Goal: Task Accomplishment & Management: Manage account settings

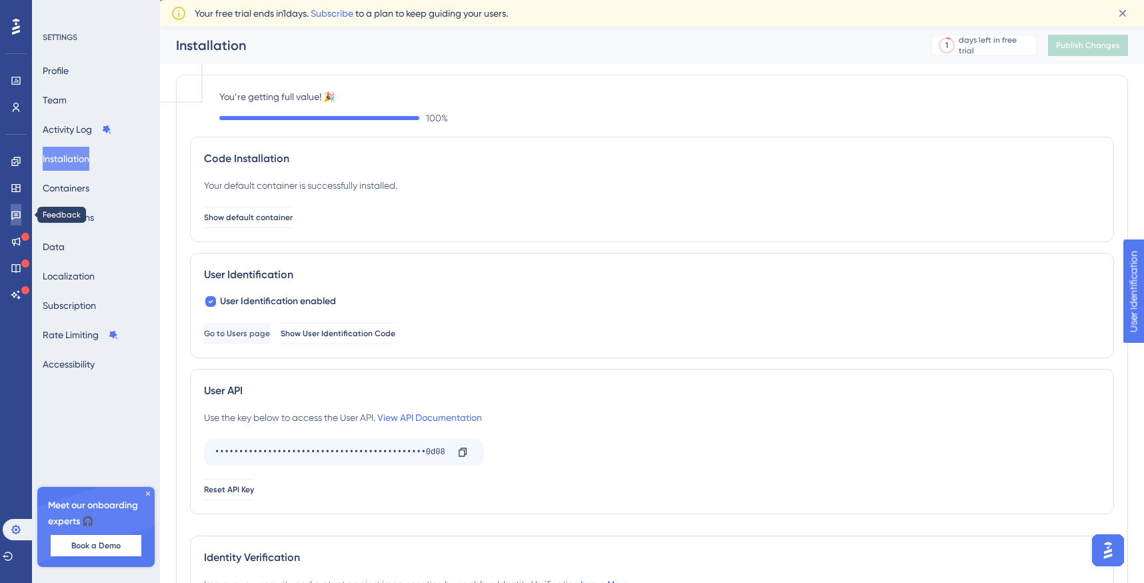
click at [15, 207] on link at bounding box center [16, 214] width 11 height 21
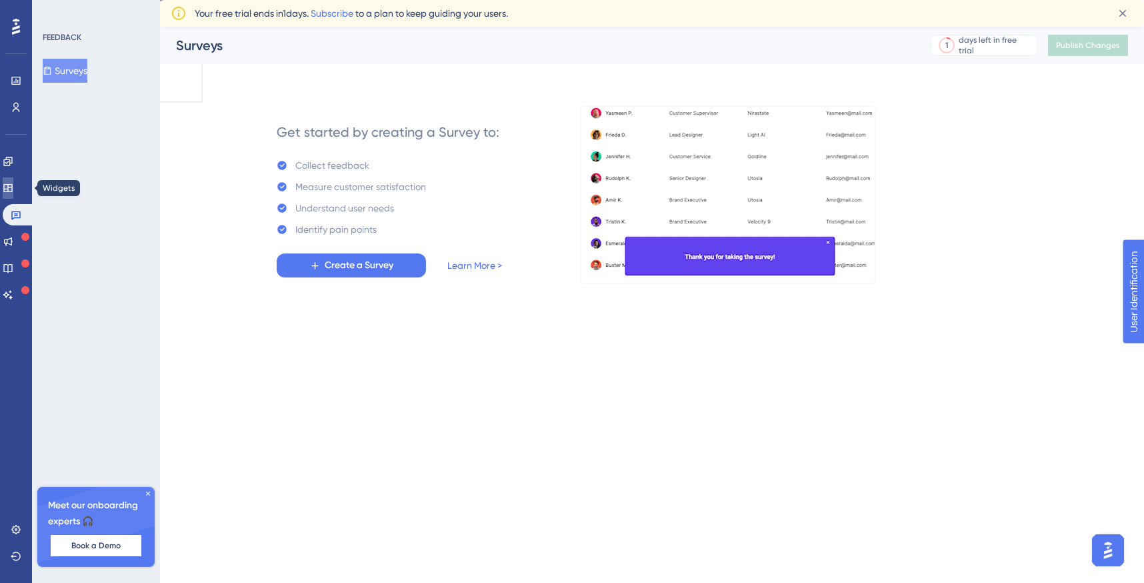
click at [13, 183] on icon at bounding box center [8, 188] width 11 height 11
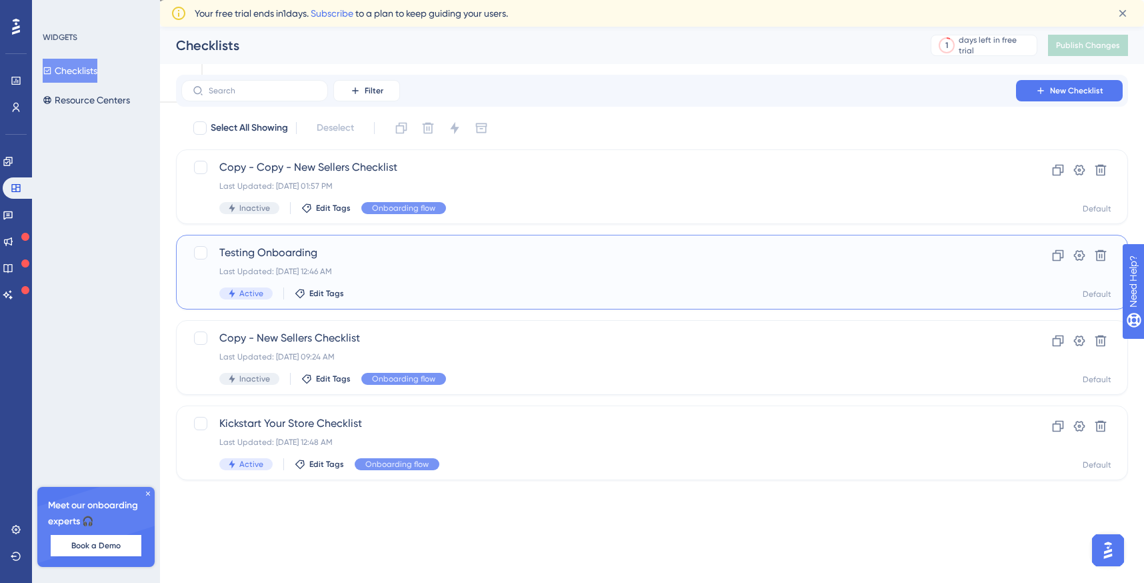
click at [903, 269] on div "Last Updated: [DATE] 12:46 AM" at bounding box center [598, 271] width 759 height 11
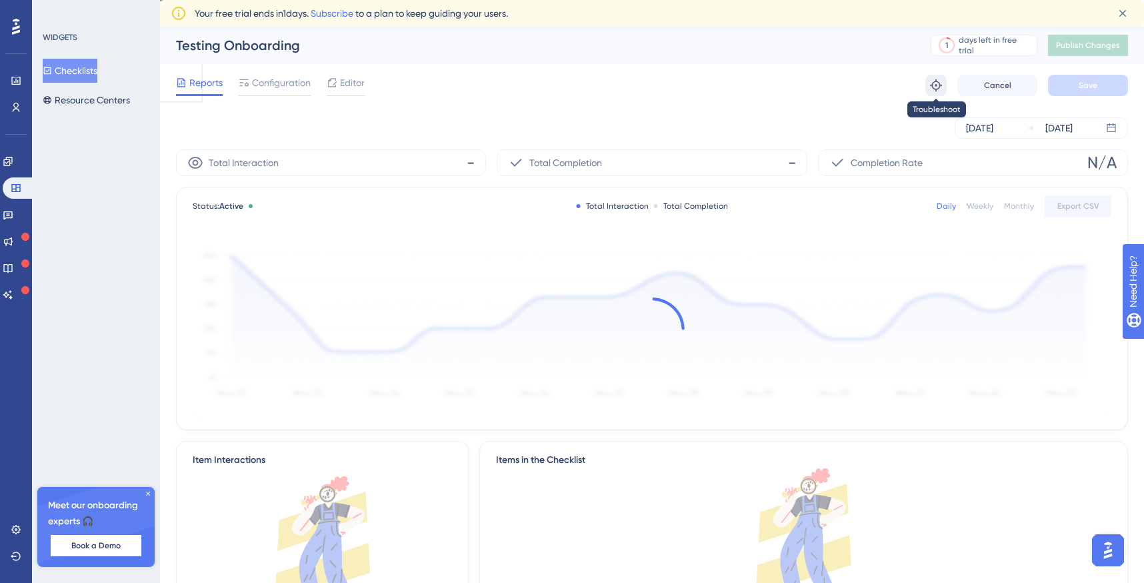
click at [939, 87] on icon at bounding box center [936, 85] width 12 height 12
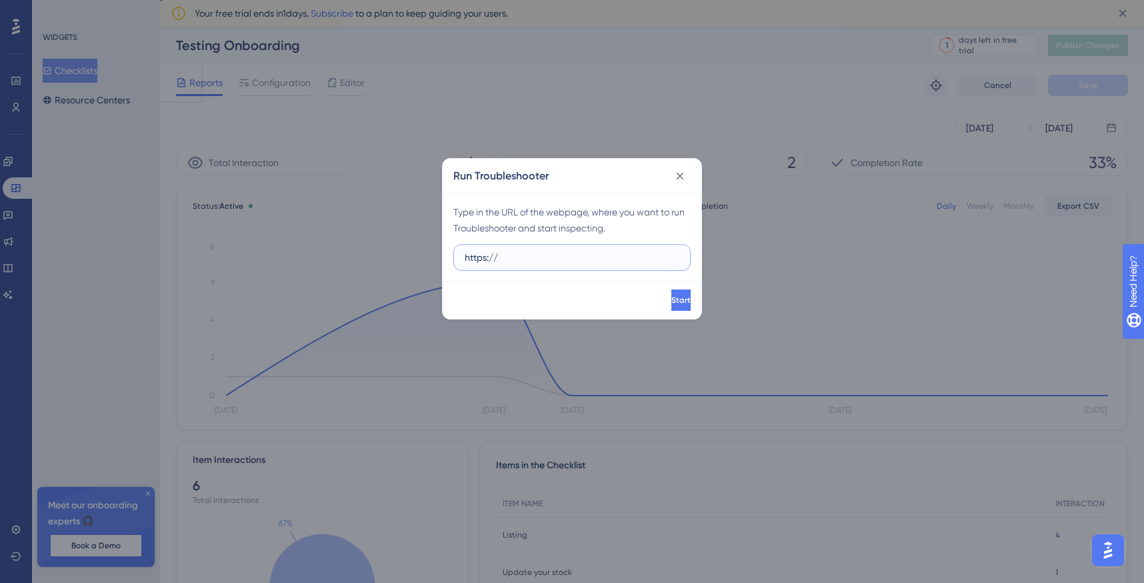
paste input "[DOMAIN_NAME]"
type input "[URL][DOMAIN_NAME]"
click at [681, 305] on button "Start" at bounding box center [680, 299] width 19 height 21
click at [675, 184] on button at bounding box center [679, 175] width 21 height 21
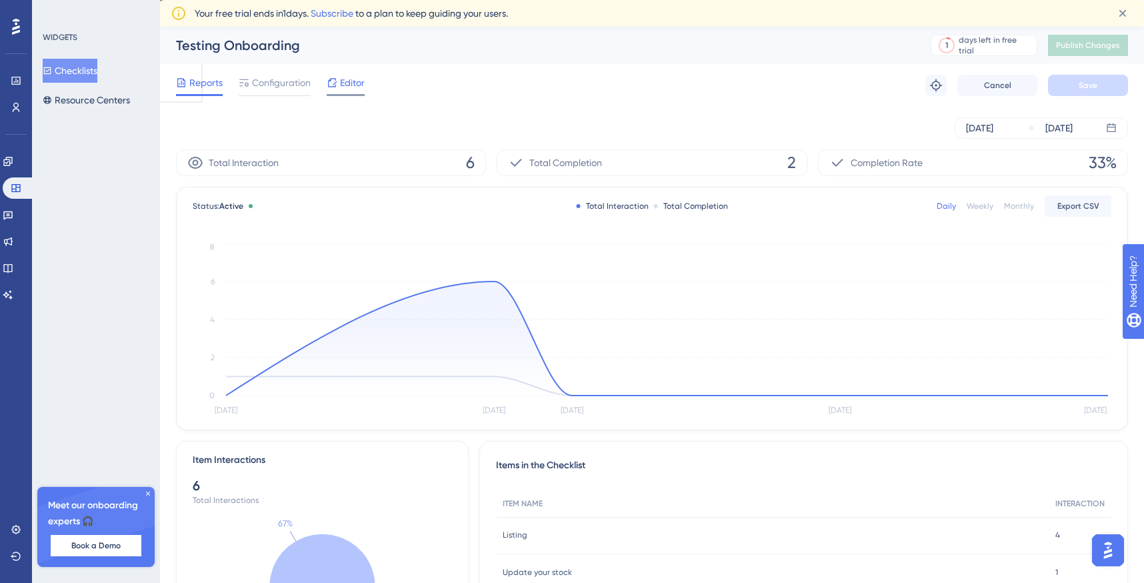
click at [351, 82] on span "Editor" at bounding box center [352, 83] width 25 height 16
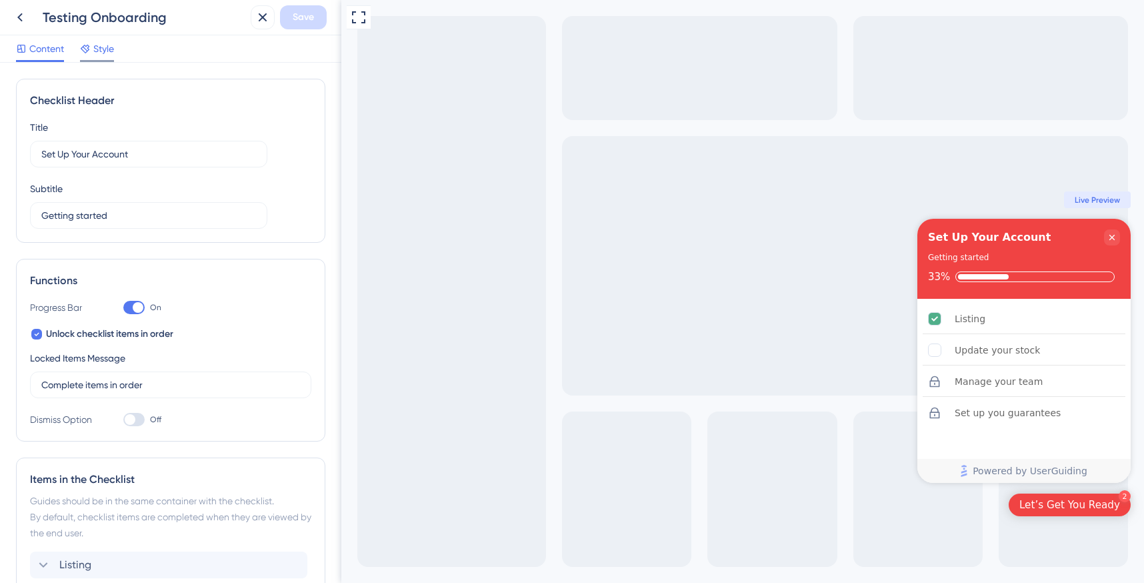
click at [105, 47] on span "Style" at bounding box center [103, 49] width 21 height 16
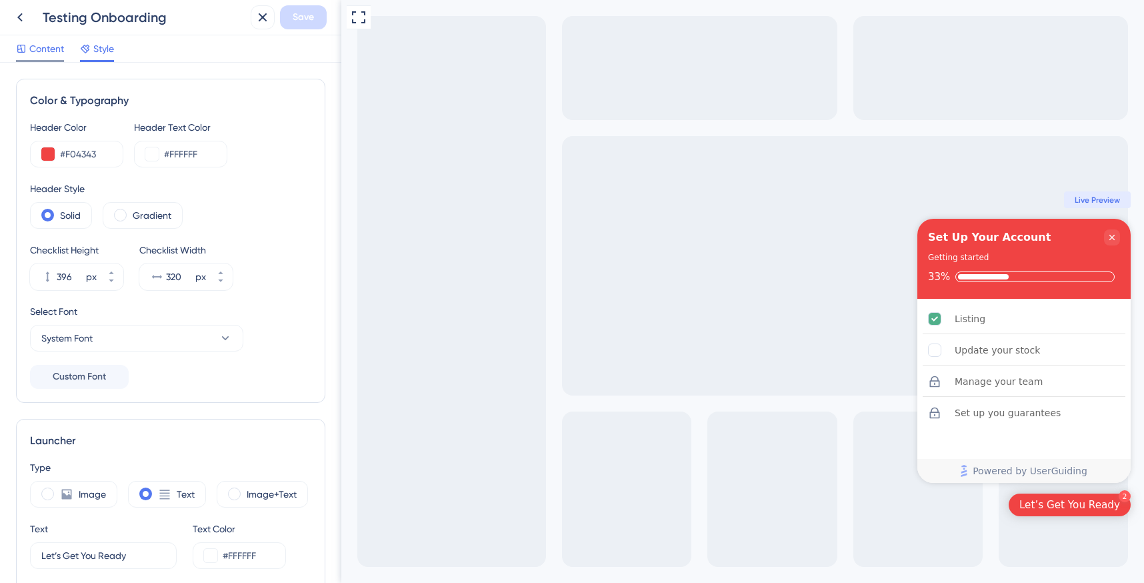
click at [35, 55] on span "Content" at bounding box center [46, 49] width 35 height 16
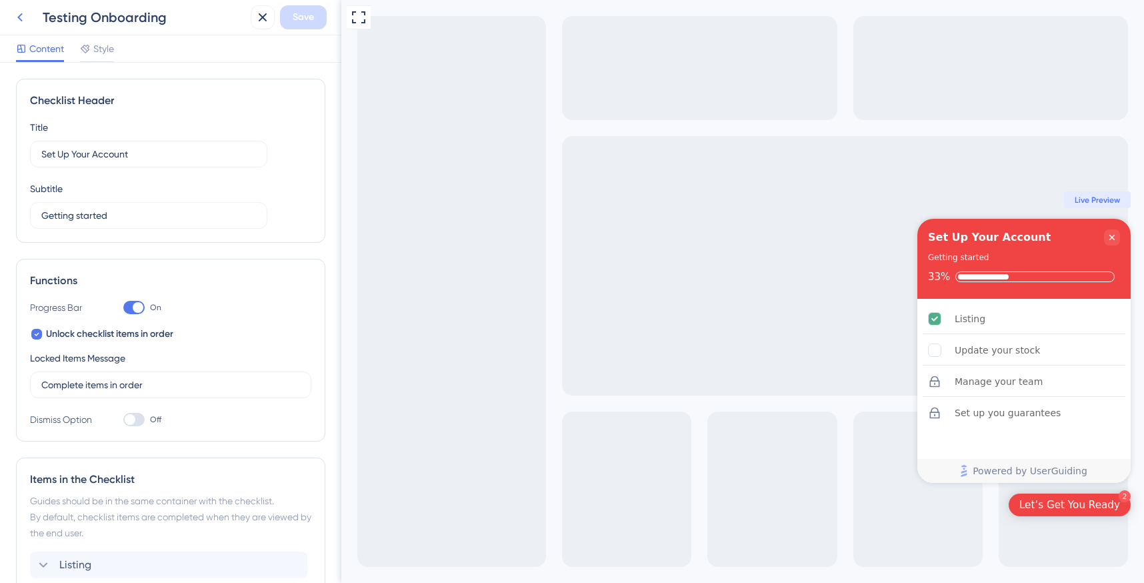
click at [29, 21] on button at bounding box center [20, 17] width 24 height 24
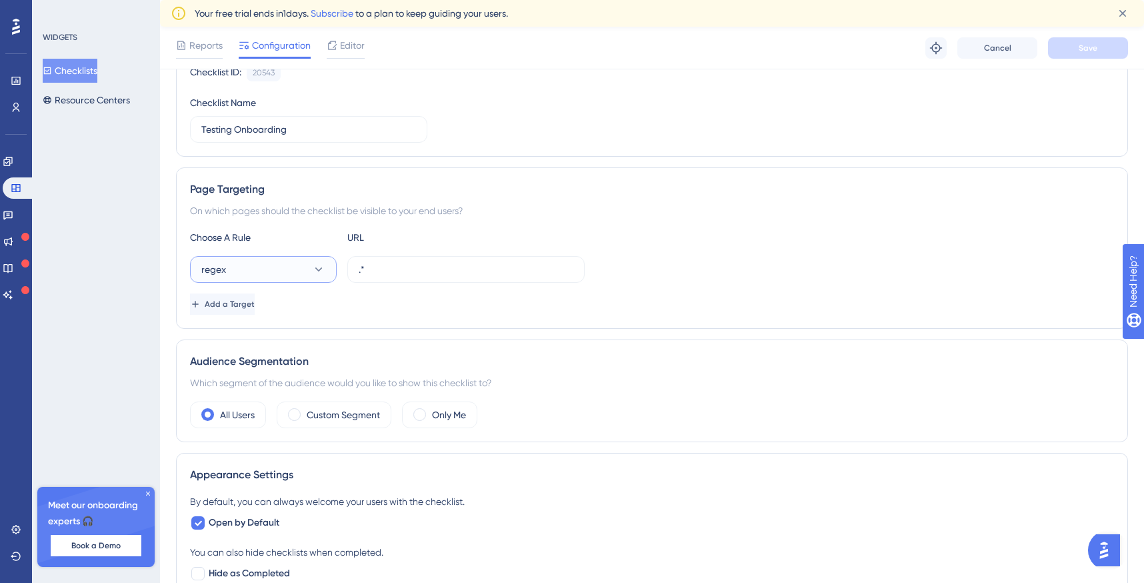
click at [295, 273] on button "regex" at bounding box center [263, 269] width 147 height 27
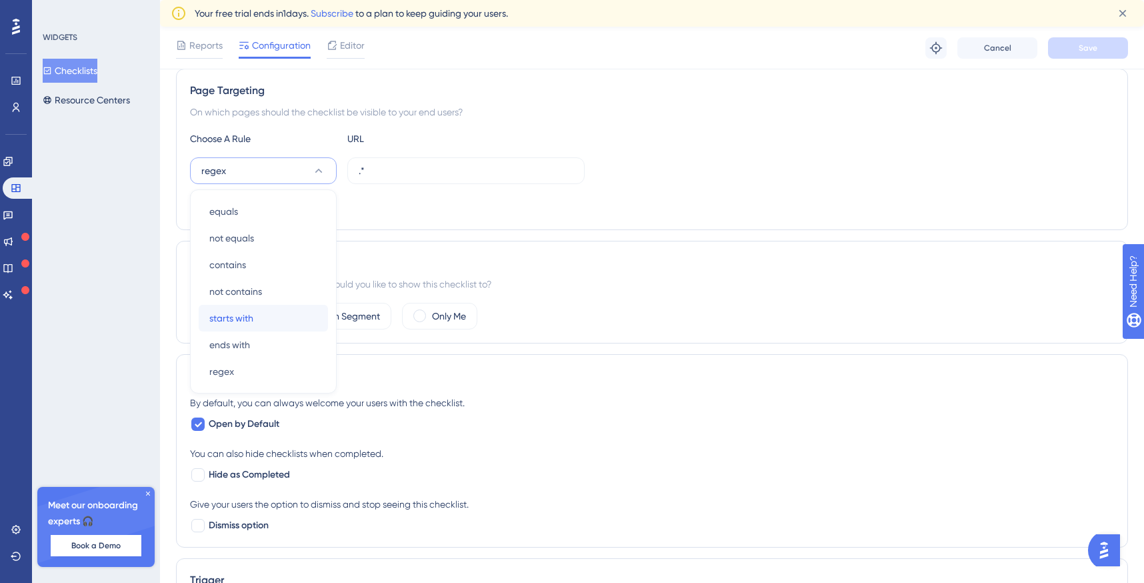
click at [275, 319] on div "starts with starts with" at bounding box center [263, 318] width 108 height 27
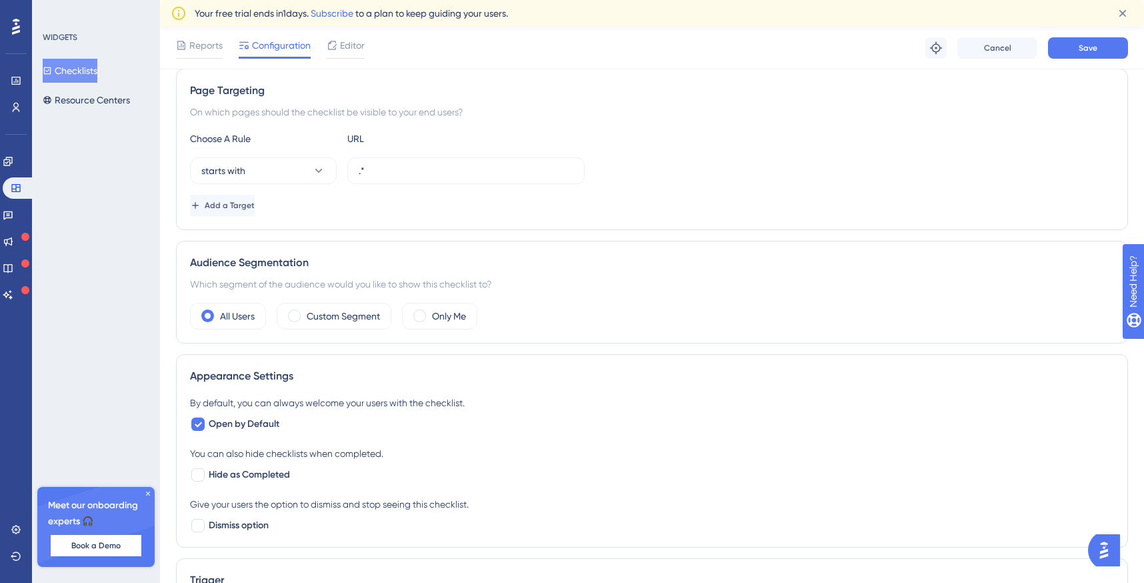
click at [389, 153] on div "Choose A Rule URL starts with .* Add a Target" at bounding box center [652, 173] width 924 height 85
click at [380, 162] on label ".*" at bounding box center [465, 170] width 237 height 27
click at [380, 163] on input ".*" at bounding box center [466, 170] width 215 height 15
click at [380, 162] on label ".*" at bounding box center [465, 170] width 237 height 27
click at [380, 163] on input ".*" at bounding box center [466, 170] width 215 height 15
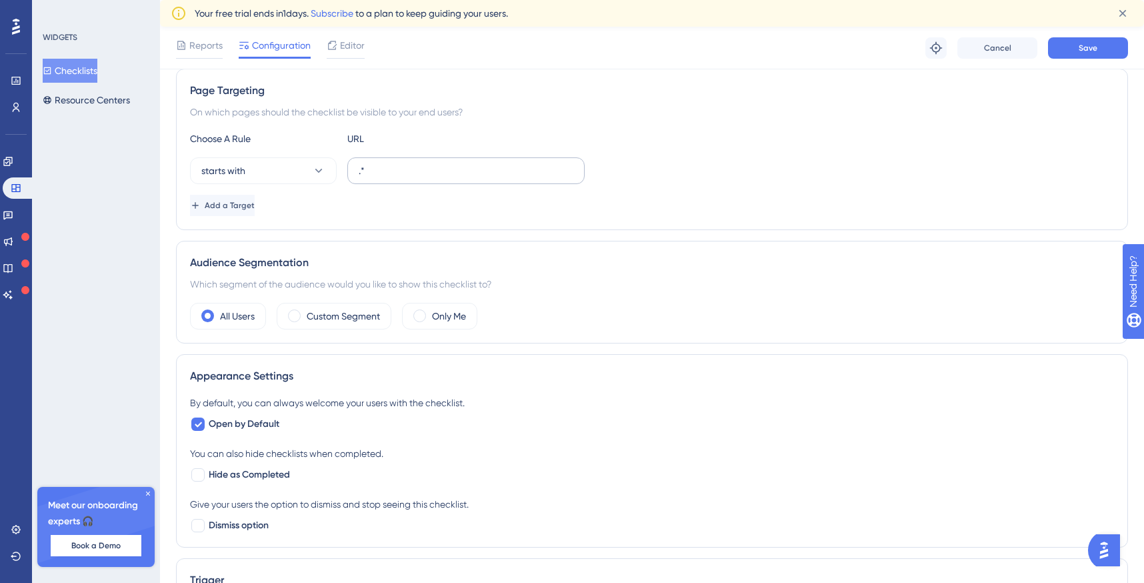
click at [380, 162] on label ".*" at bounding box center [465, 170] width 237 height 27
click at [380, 163] on input ".*" at bounding box center [466, 170] width 215 height 15
paste input "[URL][DOMAIN_NAME]"
type input "[URL][DOMAIN_NAME]"
click at [363, 203] on div "Add a Target" at bounding box center [652, 205] width 924 height 21
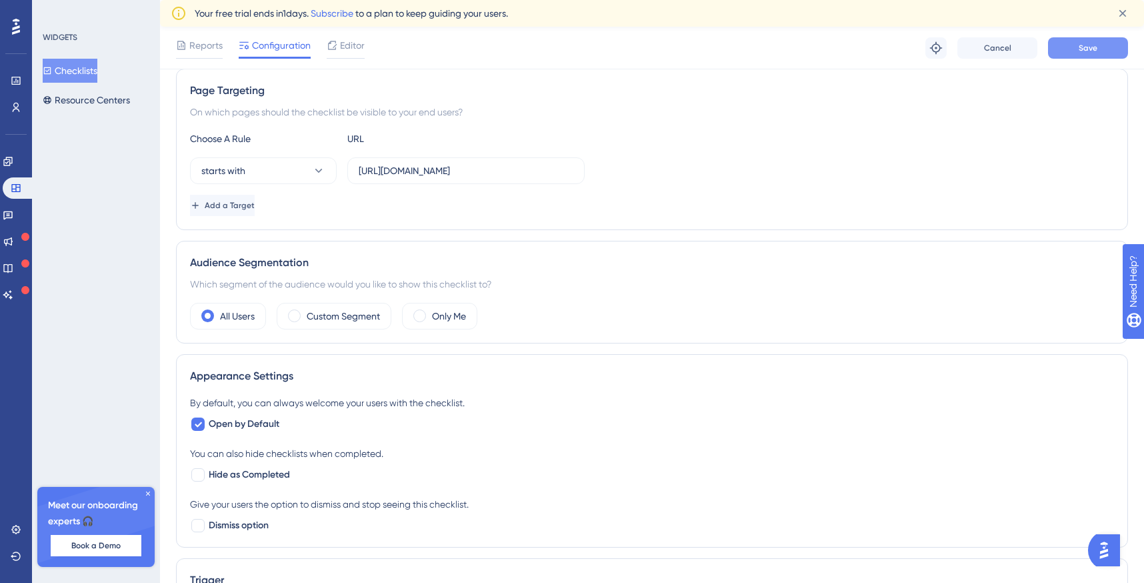
click at [1089, 49] on span "Save" at bounding box center [1088, 48] width 19 height 11
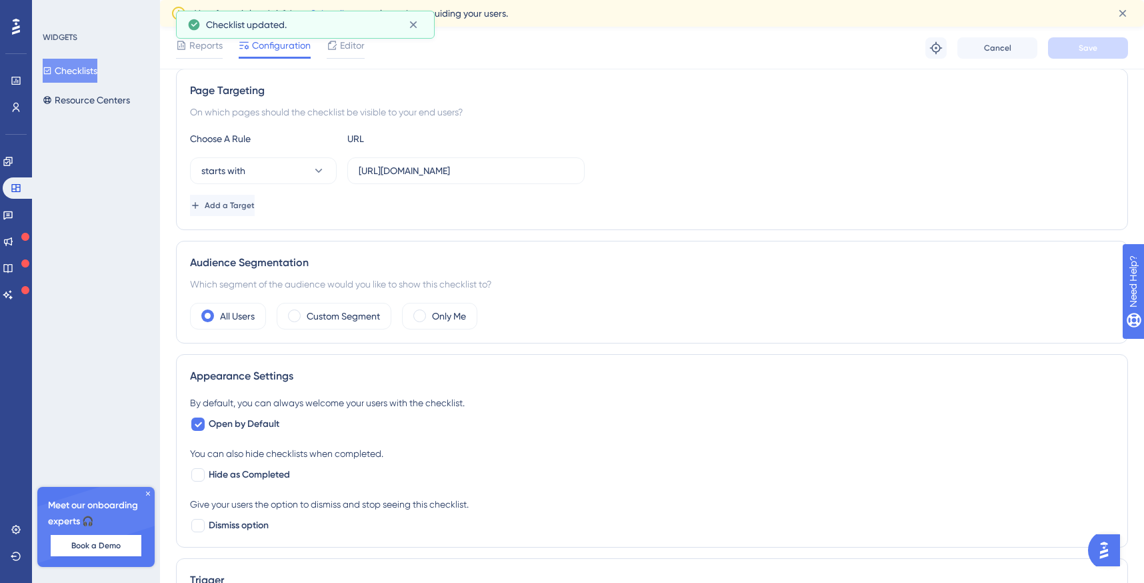
scroll to position [0, 0]
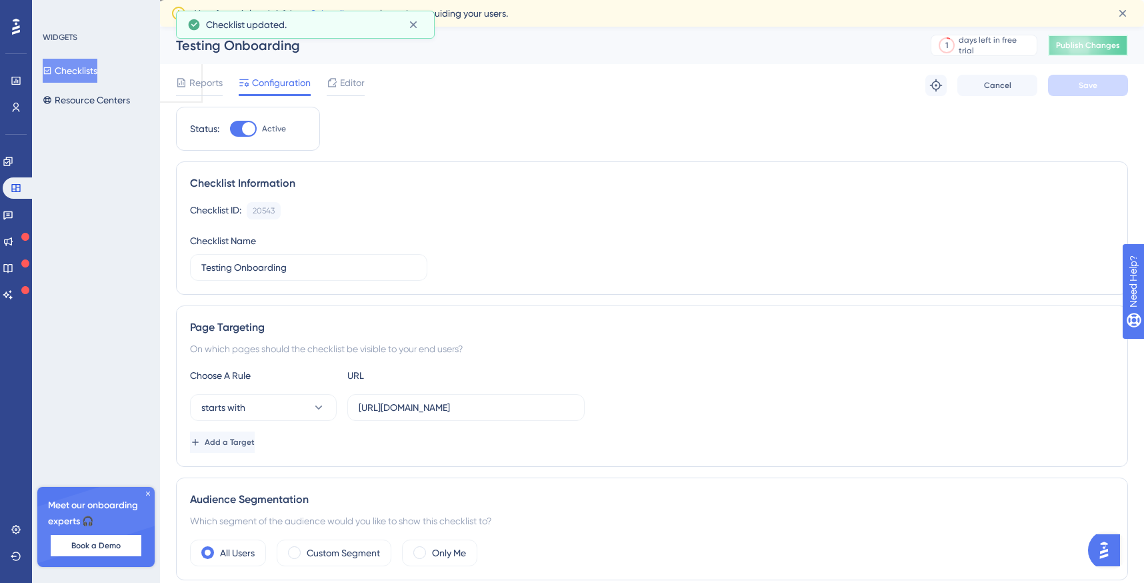
click at [1090, 47] on span "Publish Changes" at bounding box center [1088, 45] width 64 height 11
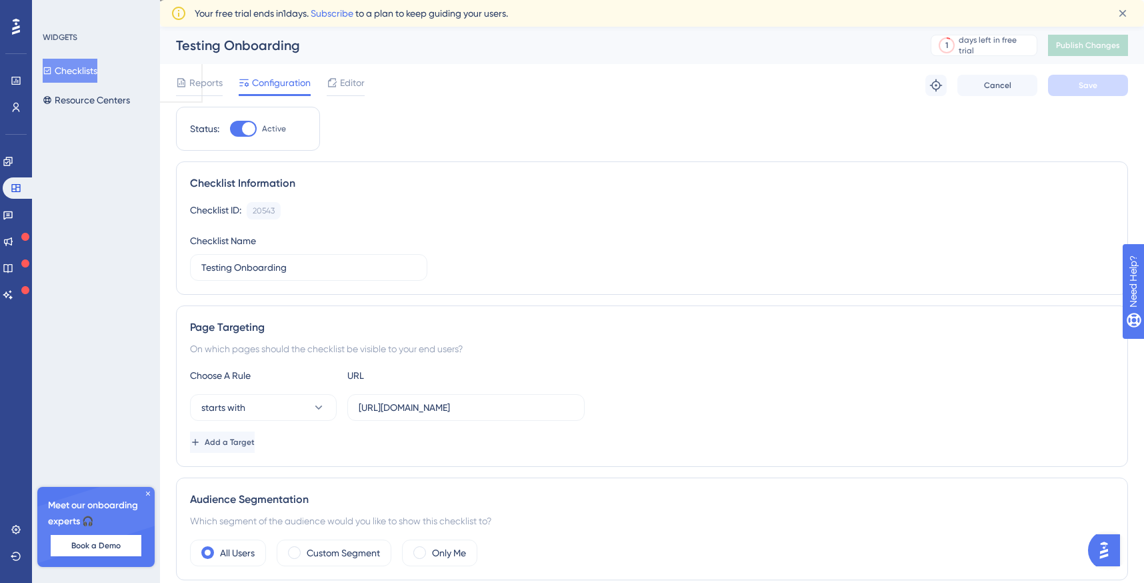
click at [274, 428] on div "Choose A Rule URL starts with [URL][DOMAIN_NAME] Add a Target" at bounding box center [652, 409] width 924 height 85
click at [274, 417] on button "starts with" at bounding box center [263, 407] width 147 height 27
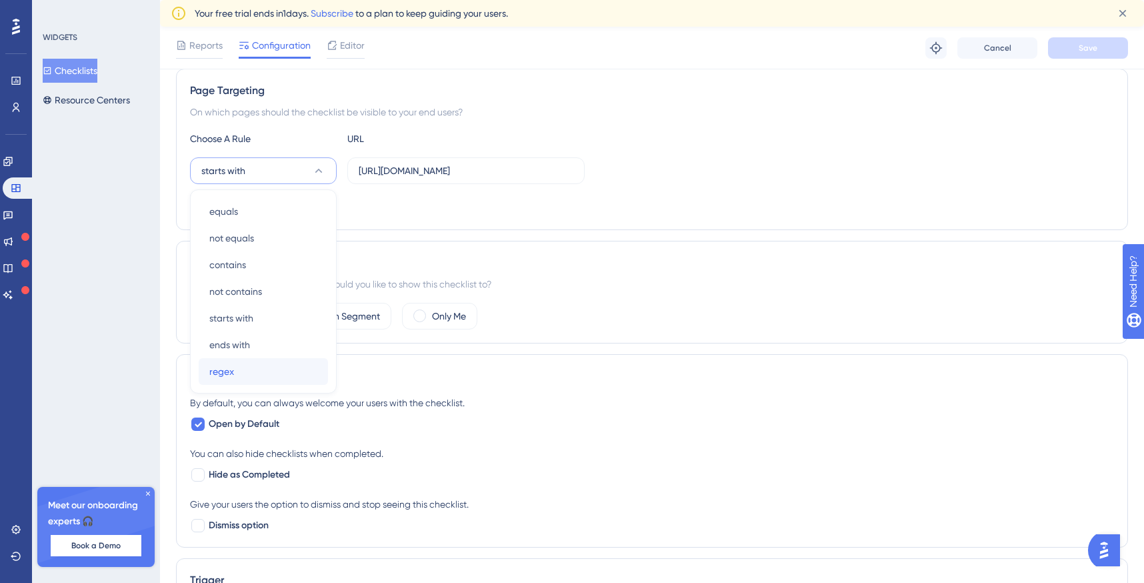
click at [292, 365] on div "regex regex" at bounding box center [263, 371] width 108 height 27
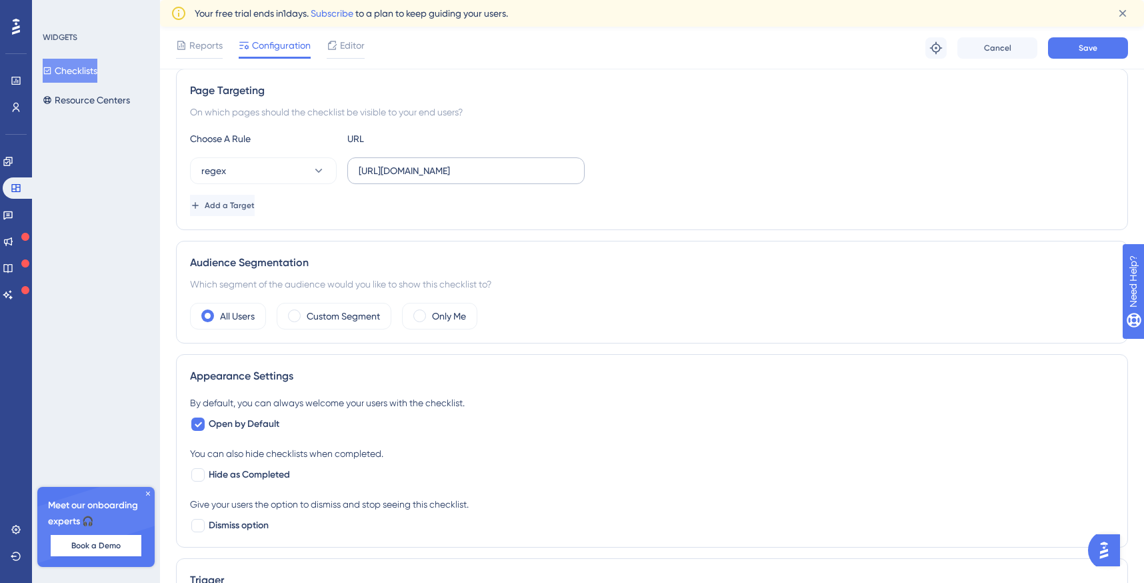
click at [392, 161] on label "[URL][DOMAIN_NAME]" at bounding box center [465, 170] width 237 height 27
click at [392, 163] on input "[URL][DOMAIN_NAME]" at bounding box center [466, 170] width 215 height 15
click at [392, 161] on label "[URL][DOMAIN_NAME]" at bounding box center [465, 170] width 237 height 27
click at [392, 163] on input "[URL][DOMAIN_NAME]" at bounding box center [466, 170] width 215 height 15
click at [392, 161] on label "[URL][DOMAIN_NAME]" at bounding box center [465, 170] width 237 height 27
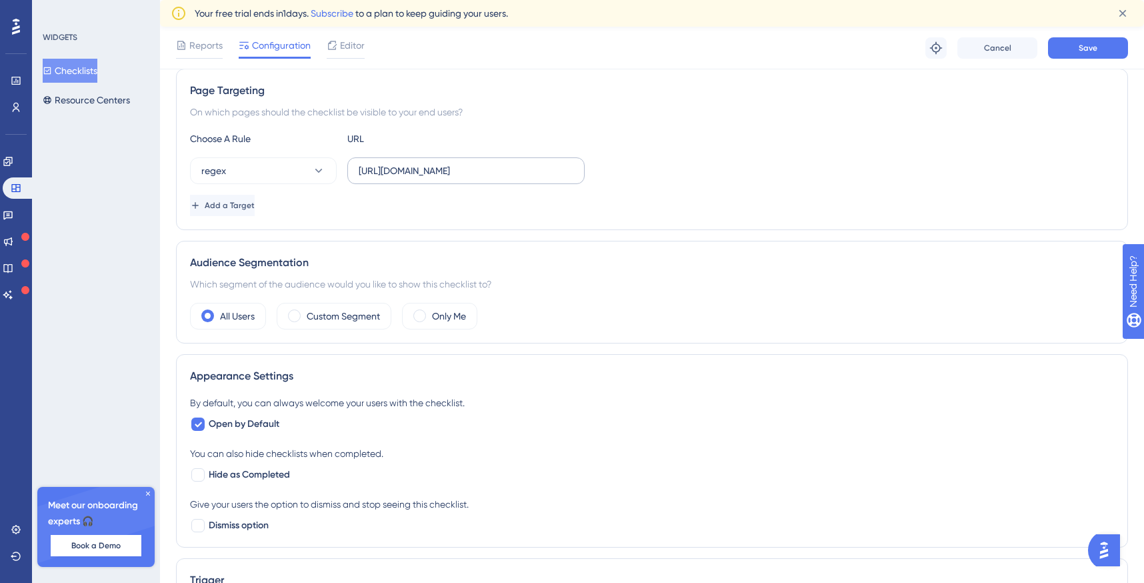
click at [392, 163] on input "[URL][DOMAIN_NAME]" at bounding box center [466, 170] width 215 height 15
click at [465, 181] on label "[URL][DOMAIN_NAME]" at bounding box center [465, 170] width 237 height 27
click at [465, 178] on input "[URL][DOMAIN_NAME]" at bounding box center [466, 170] width 215 height 15
click at [465, 181] on label "[URL][DOMAIN_NAME]" at bounding box center [465, 170] width 237 height 27
click at [465, 178] on input "[URL][DOMAIN_NAME]" at bounding box center [466, 170] width 215 height 15
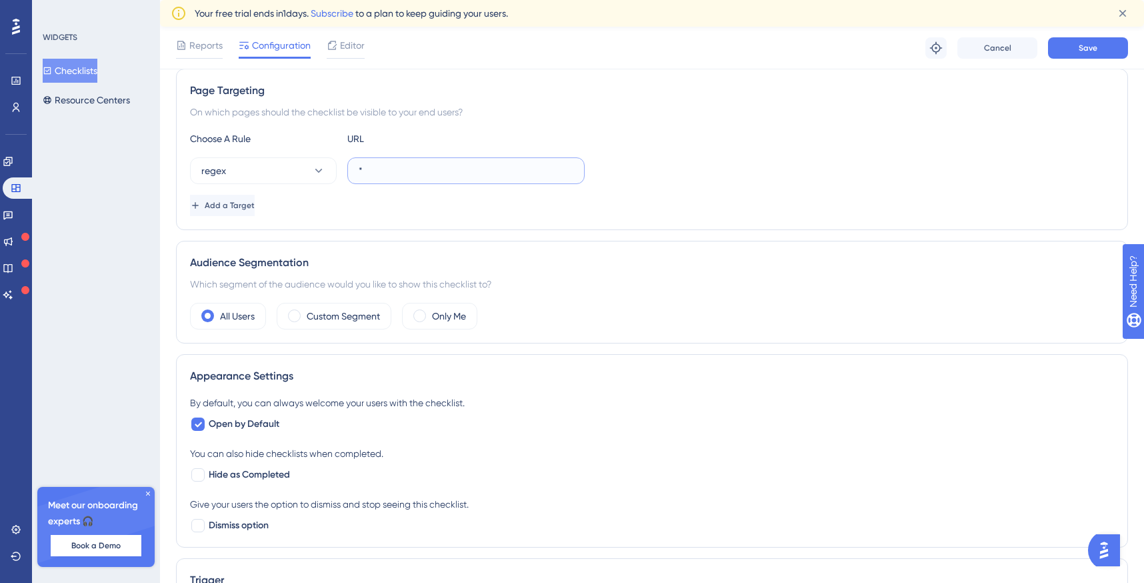
type input "*"
click at [537, 222] on div "Page Targeting On which pages should the checklist be visible to your end users…" at bounding box center [652, 149] width 952 height 161
click at [1084, 50] on span "Save" at bounding box center [1088, 48] width 19 height 11
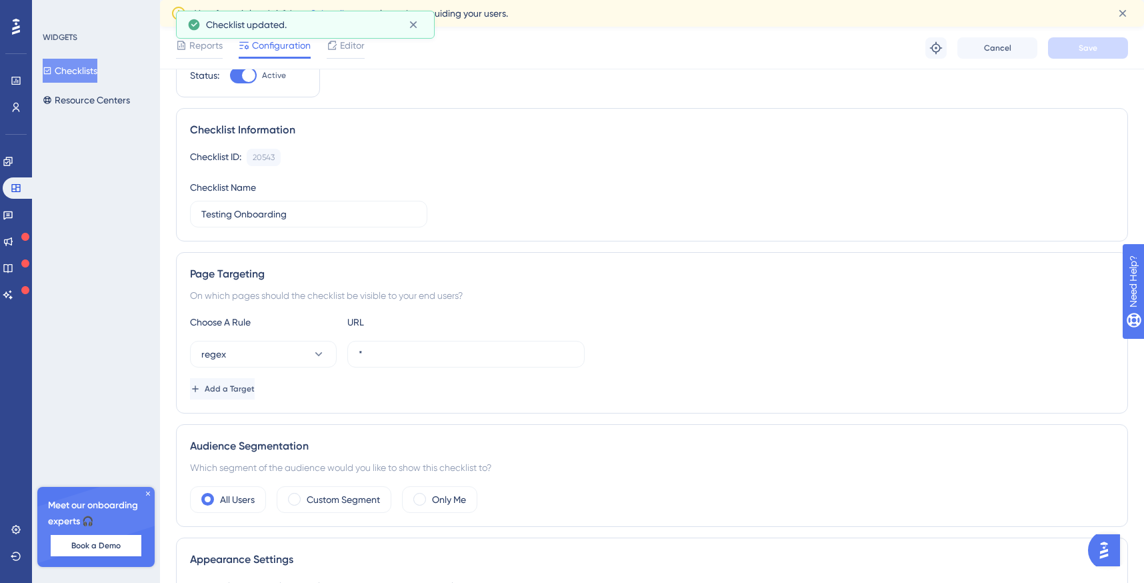
scroll to position [0, 0]
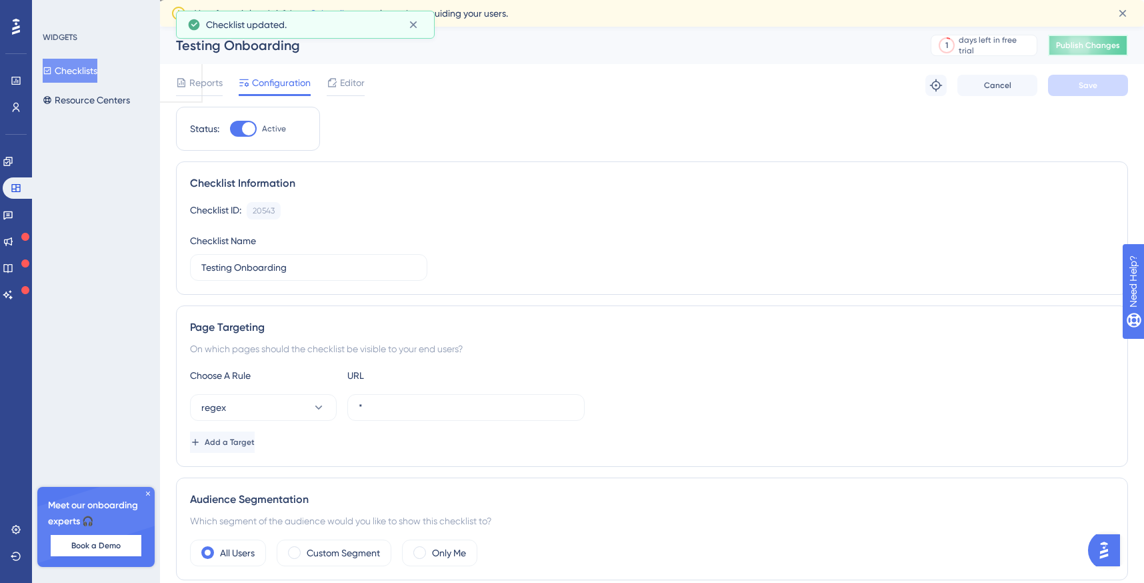
click at [1089, 40] on span "Publish Changes" at bounding box center [1088, 45] width 64 height 11
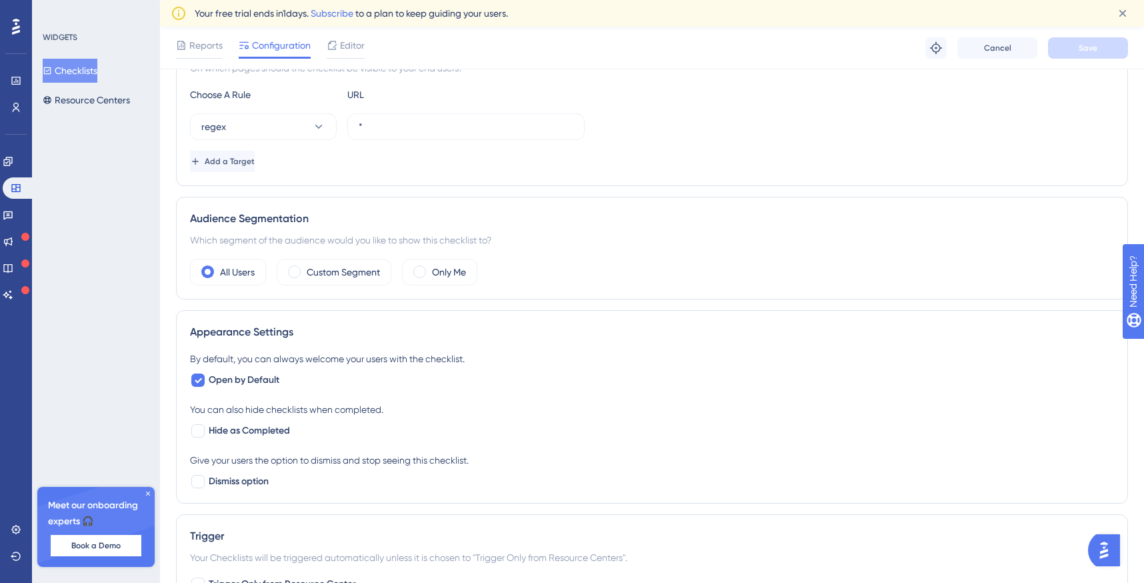
scroll to position [281, 0]
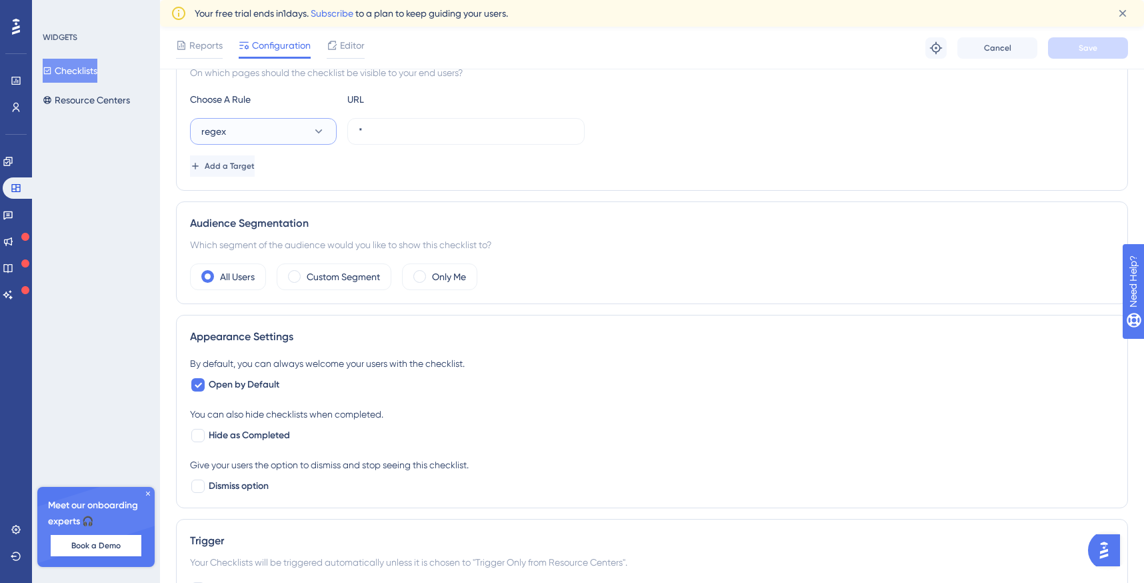
click at [296, 123] on button "regex" at bounding box center [263, 131] width 147 height 27
click at [282, 177] on div "equals equals" at bounding box center [263, 172] width 108 height 27
click at [1100, 47] on button "Save" at bounding box center [1088, 47] width 80 height 21
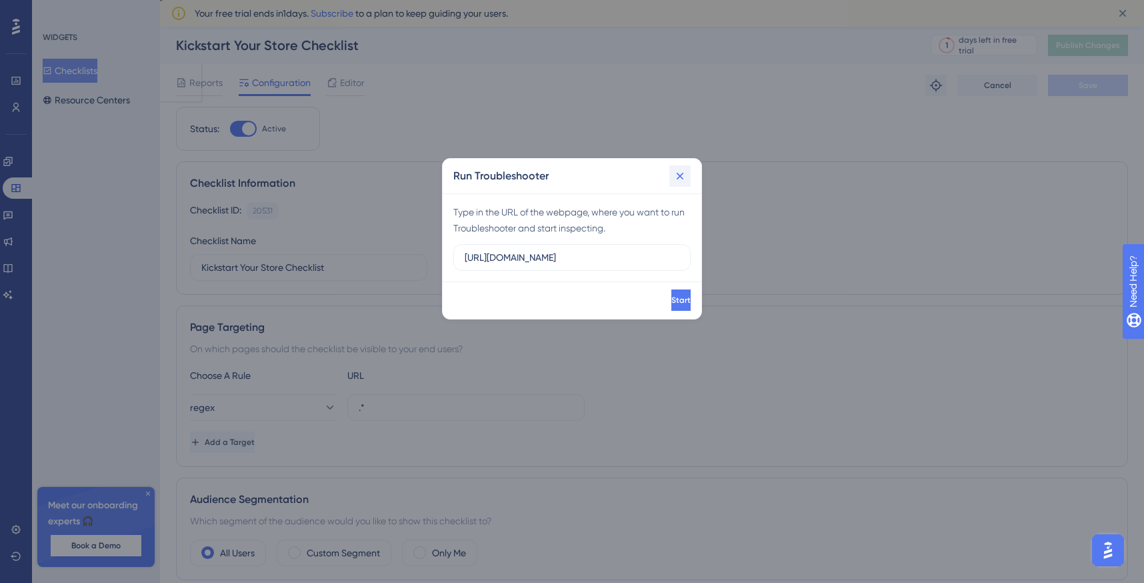
click at [685, 171] on icon at bounding box center [679, 175] width 13 height 13
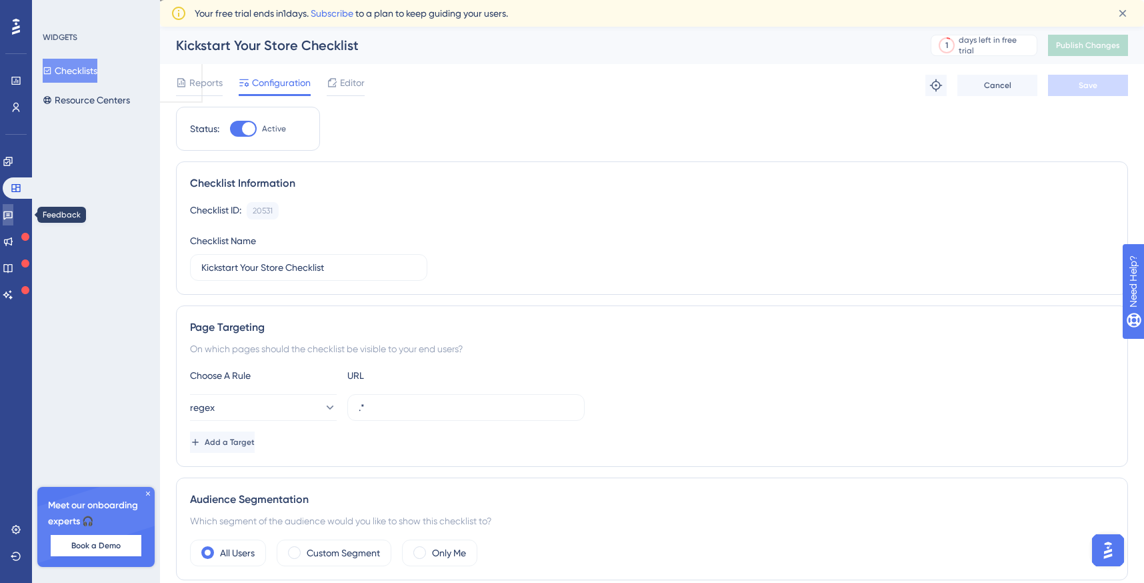
click at [13, 204] on link at bounding box center [8, 214] width 11 height 21
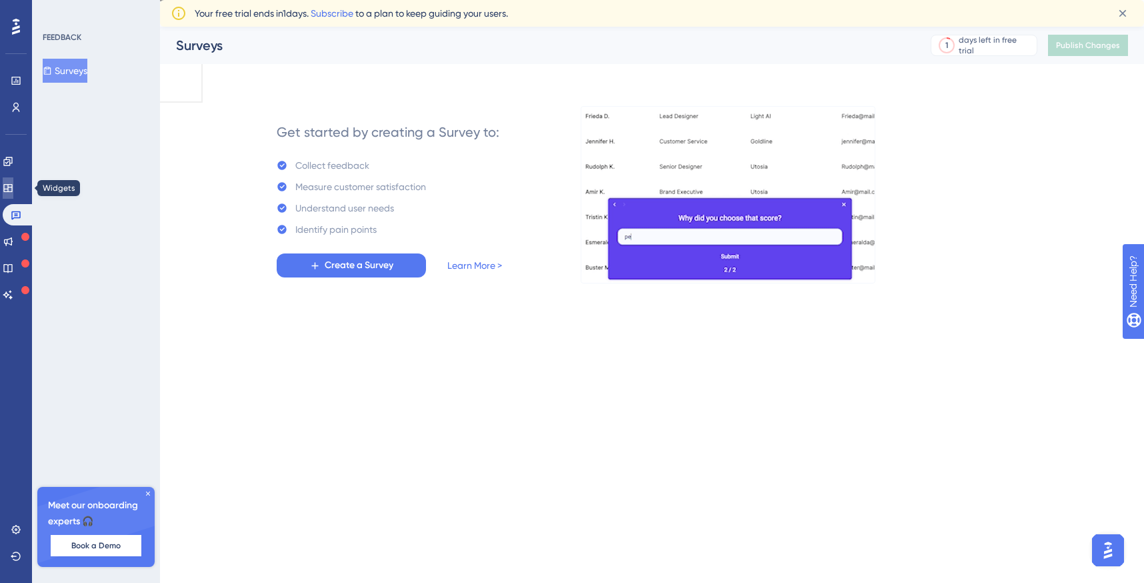
click at [13, 183] on icon at bounding box center [8, 188] width 11 height 11
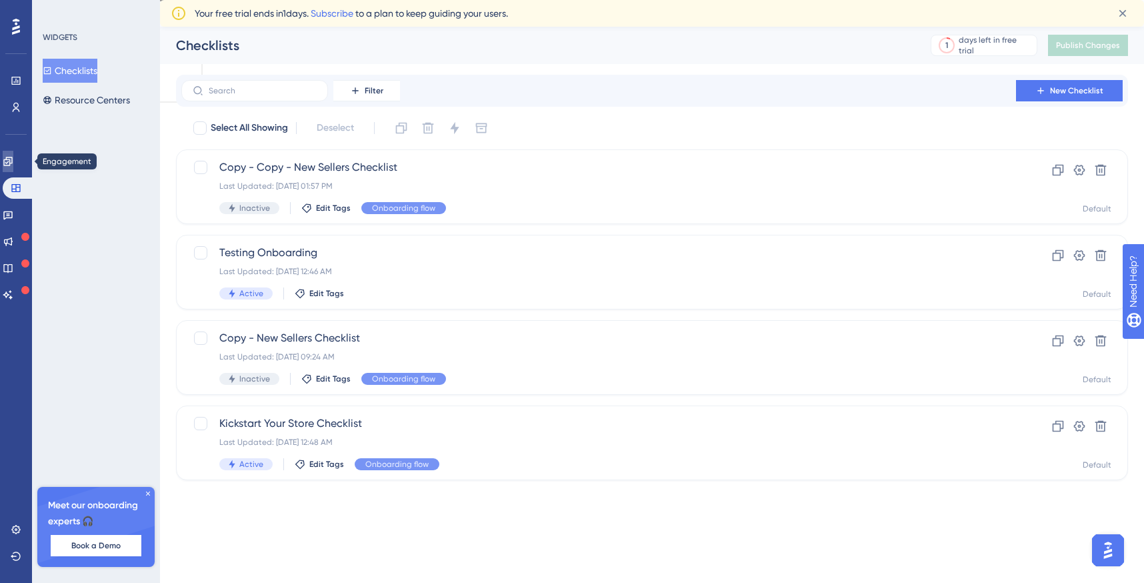
click at [12, 157] on icon at bounding box center [7, 161] width 9 height 9
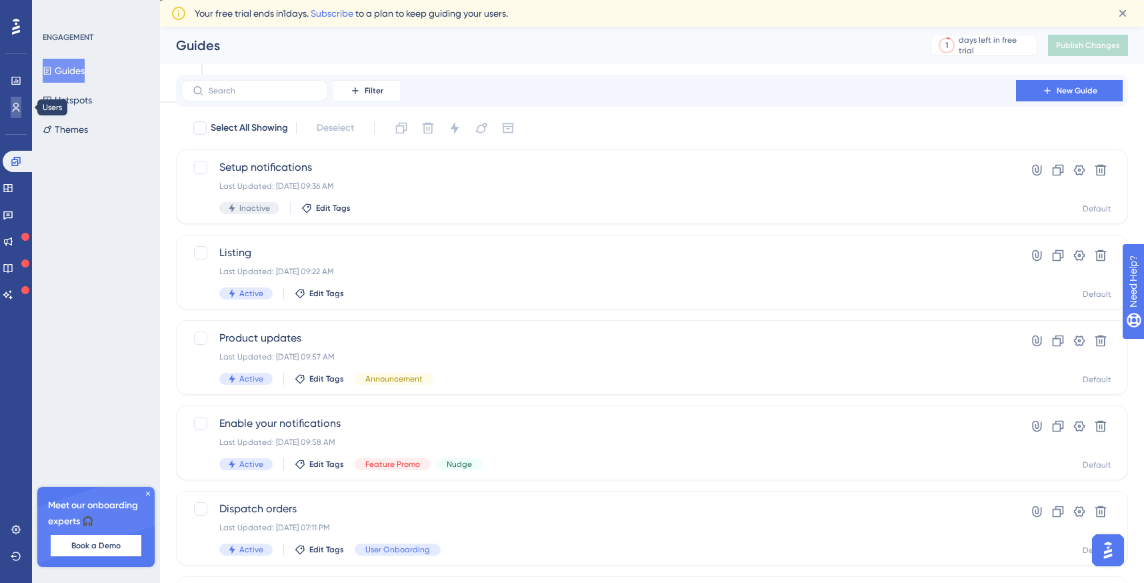
click at [12, 115] on link at bounding box center [16, 107] width 11 height 21
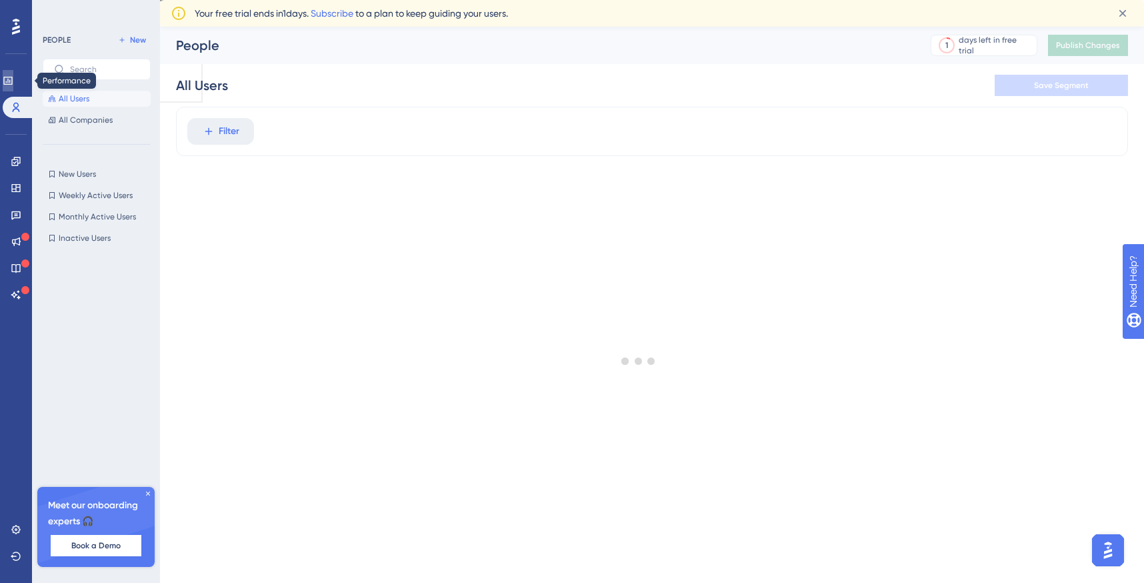
click at [12, 82] on icon at bounding box center [7, 81] width 9 height 8
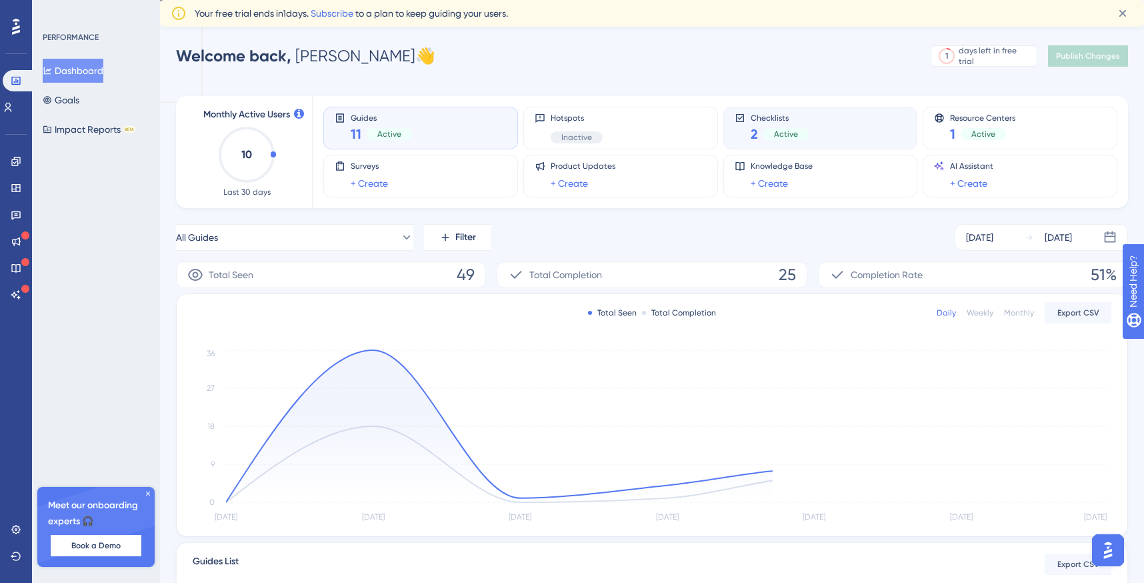
click at [804, 127] on div "2 Active" at bounding box center [780, 134] width 58 height 19
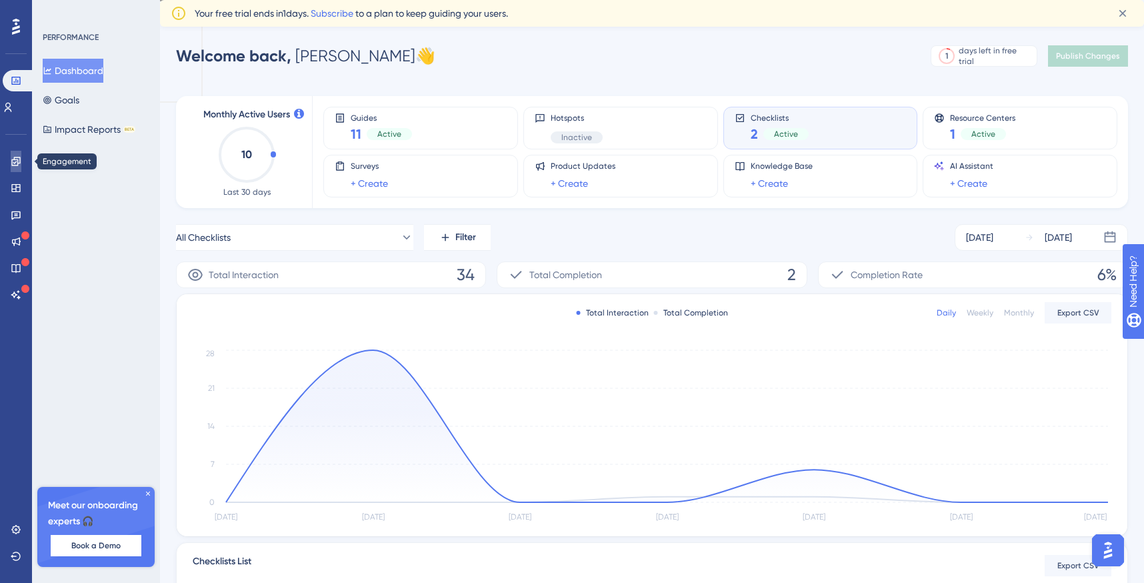
click at [13, 166] on icon at bounding box center [16, 161] width 11 height 11
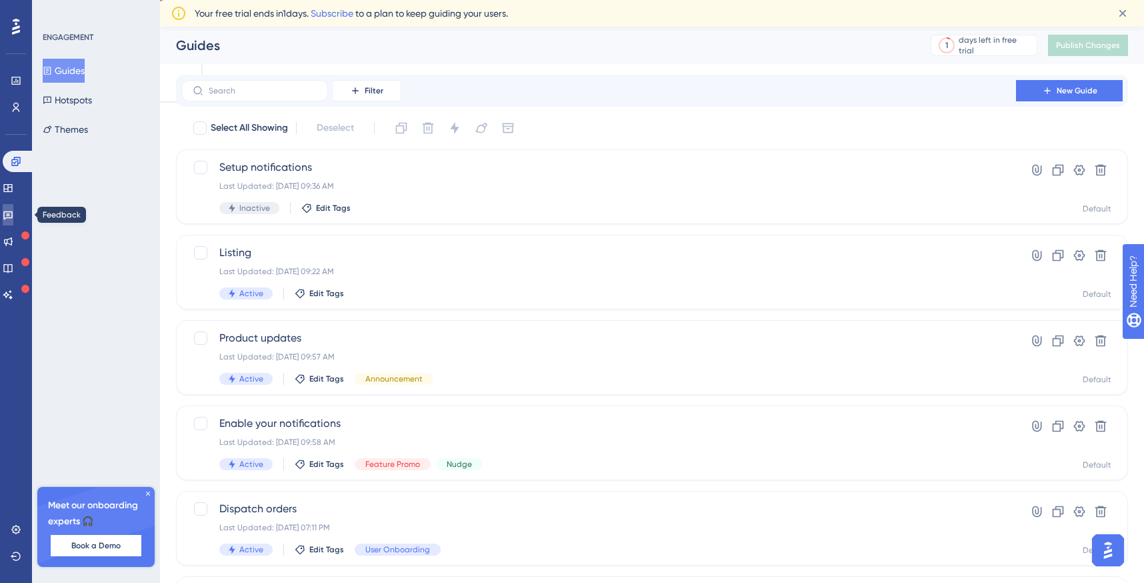
click at [10, 207] on link at bounding box center [8, 214] width 11 height 21
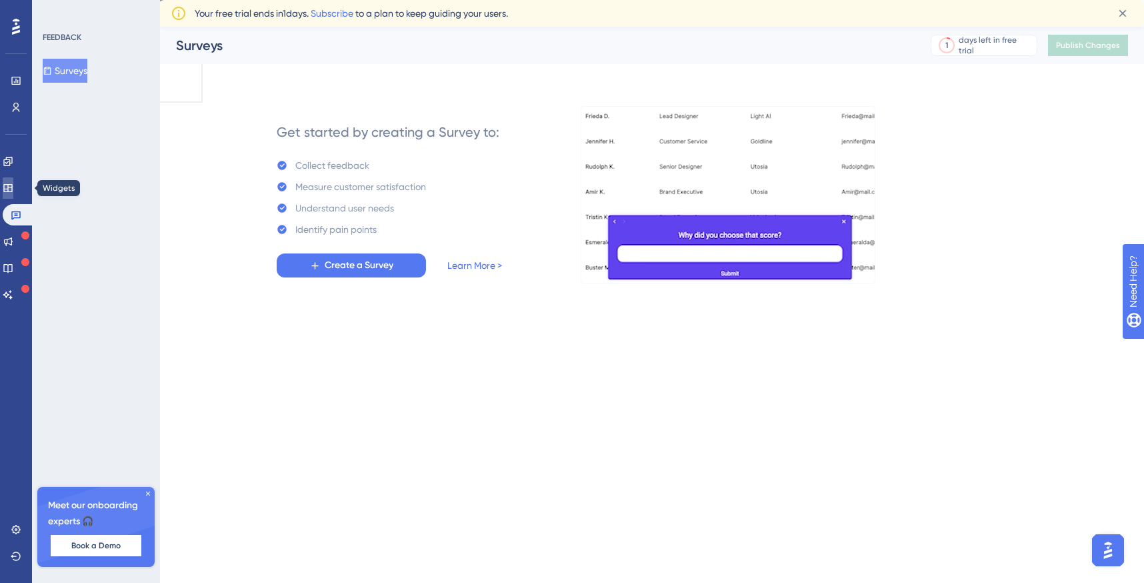
click at [12, 189] on icon at bounding box center [7, 188] width 9 height 8
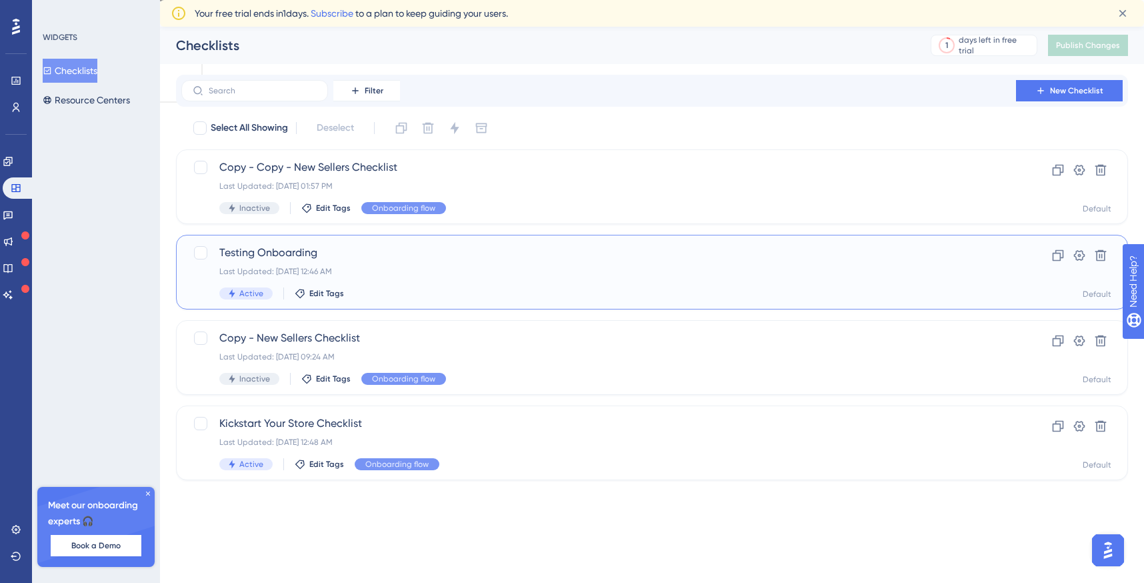
click at [381, 276] on div "Last Updated: [DATE] 12:46 AM" at bounding box center [598, 271] width 759 height 11
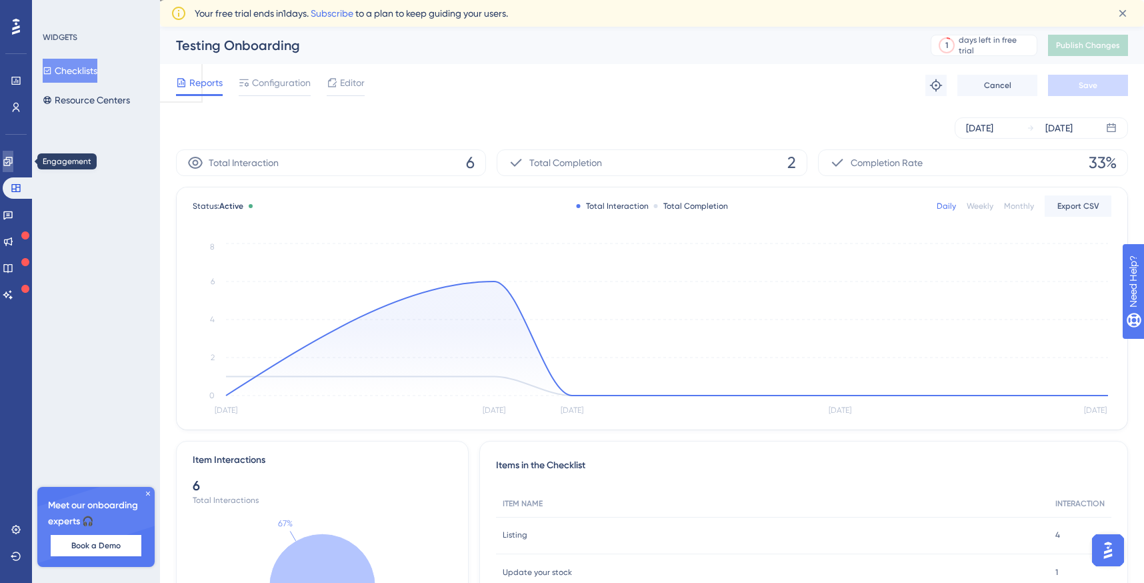
click at [13, 160] on link at bounding box center [8, 161] width 11 height 21
